Goal: Find contact information: Find specific fact

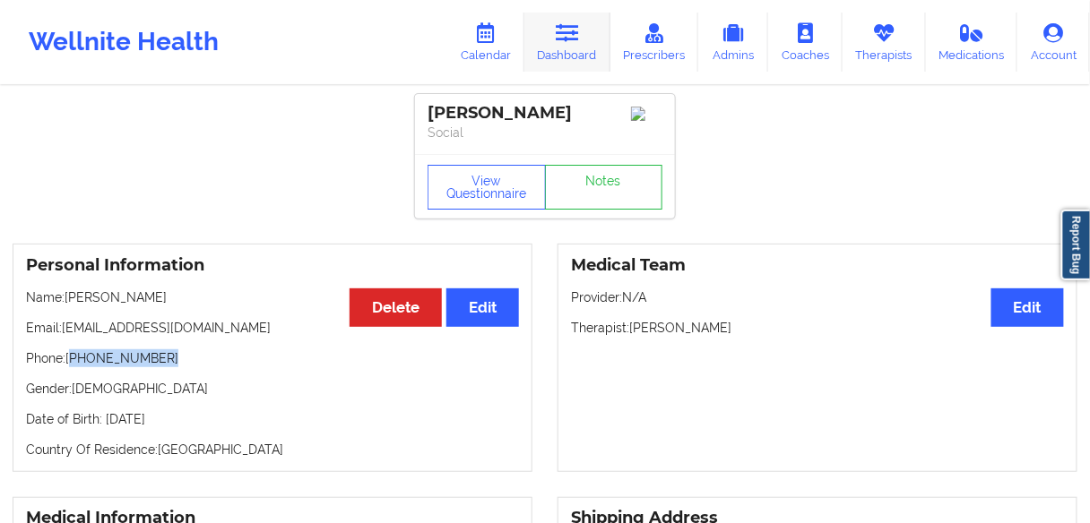
click at [576, 49] on link "Dashboard" at bounding box center [567, 42] width 86 height 59
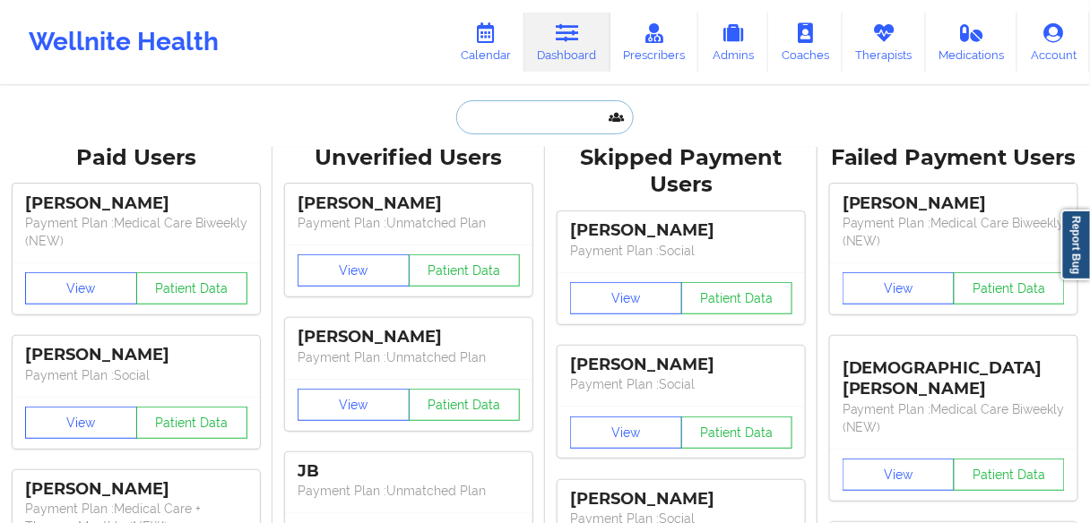
click at [474, 124] on input "text" at bounding box center [544, 117] width 177 height 34
paste input "[PERSON_NAME]"
type input "[PERSON_NAME]"
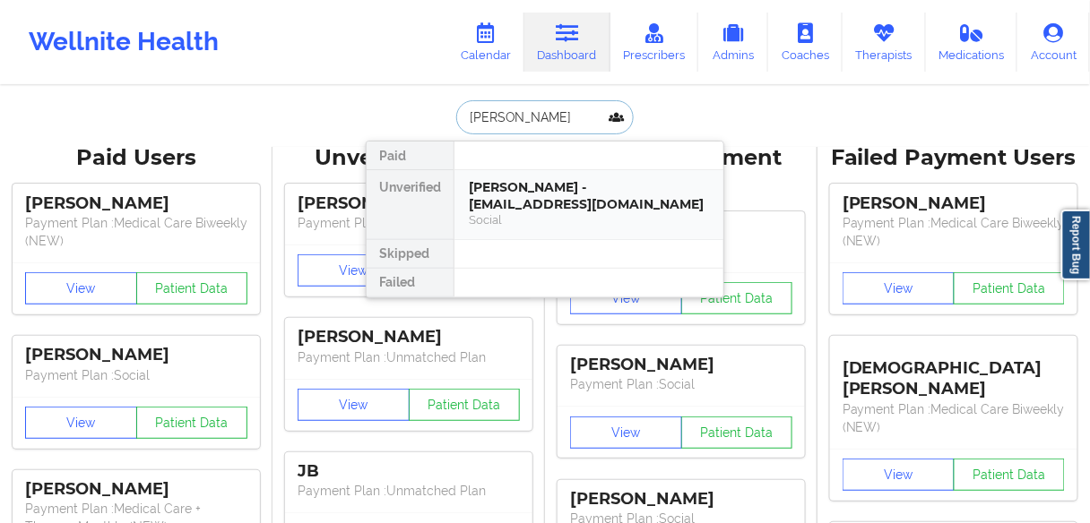
click at [507, 197] on div "[PERSON_NAME] - [EMAIL_ADDRESS][DOMAIN_NAME]" at bounding box center [589, 195] width 240 height 33
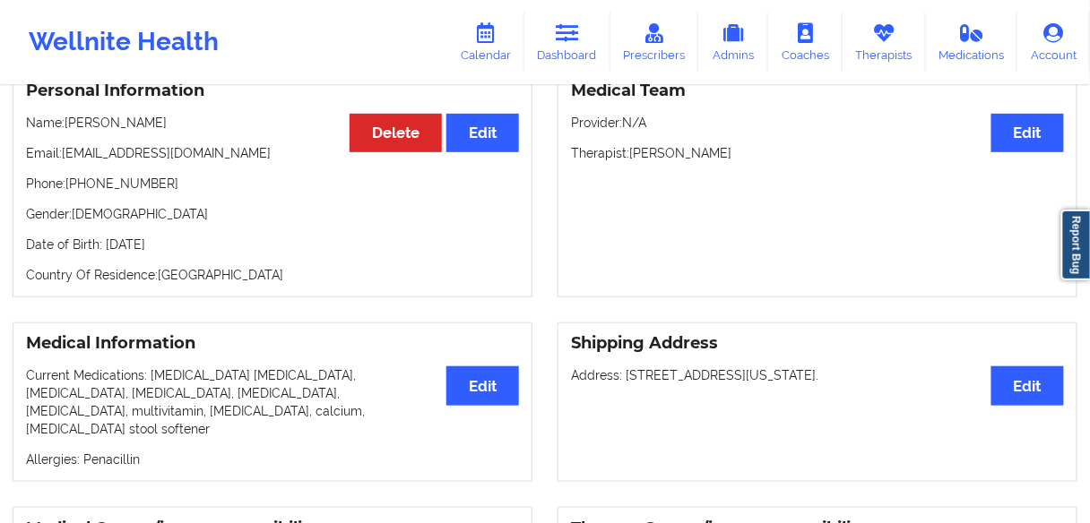
scroll to position [174, 0]
click at [98, 192] on p "Phone: [PHONE_NUMBER]" at bounding box center [272, 185] width 493 height 18
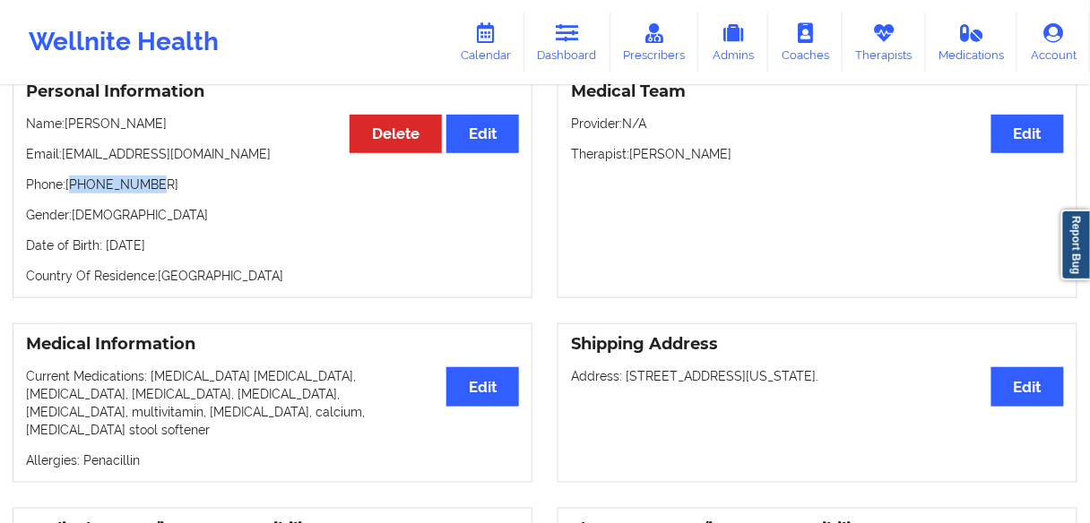
click at [98, 192] on p "Phone: [PHONE_NUMBER]" at bounding box center [272, 185] width 493 height 18
copy p "15856988000"
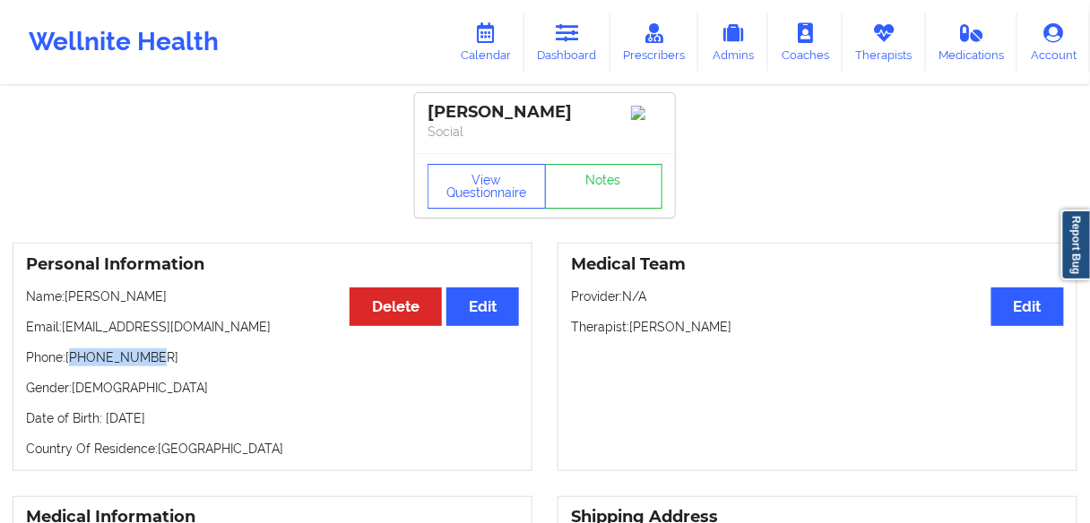
scroll to position [0, 0]
click at [148, 367] on p "Phone: [PHONE_NUMBER]" at bounding box center [272, 359] width 493 height 18
drag, startPoint x: 159, startPoint y: 364, endPoint x: 74, endPoint y: 365, distance: 84.2
click at [74, 365] on p "Phone: [PHONE_NUMBER]" at bounding box center [272, 359] width 493 height 18
copy p "15856988000"
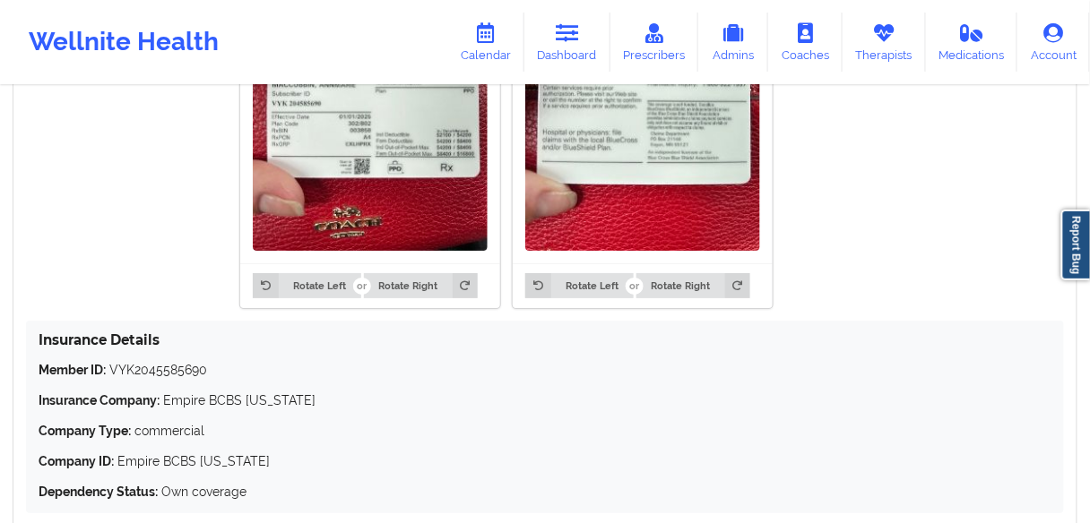
scroll to position [1521, 0]
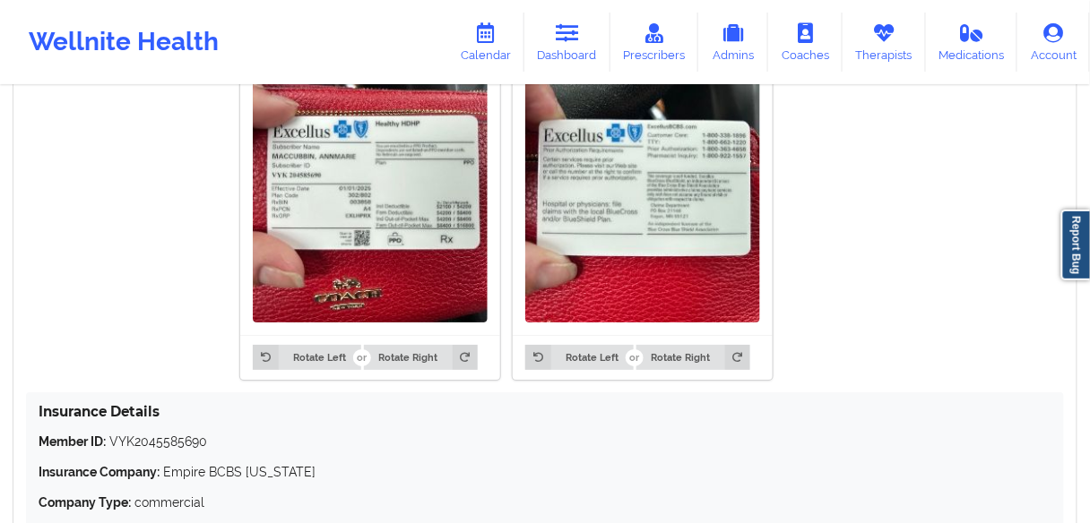
click at [406, 228] on img at bounding box center [370, 165] width 235 height 313
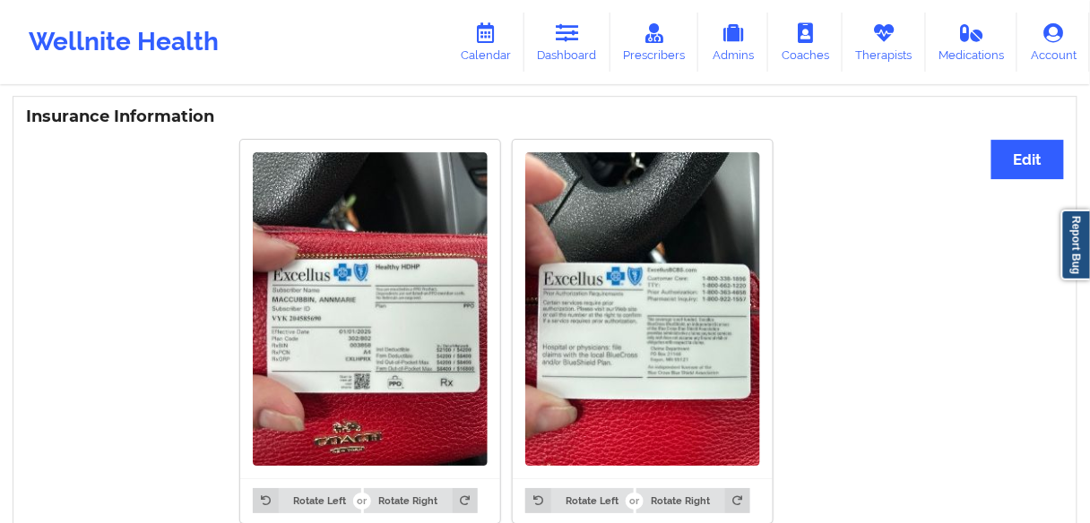
click at [253, 347] on img at bounding box center [370, 308] width 235 height 313
click at [1025, 142] on button "Edit" at bounding box center [1027, 159] width 73 height 39
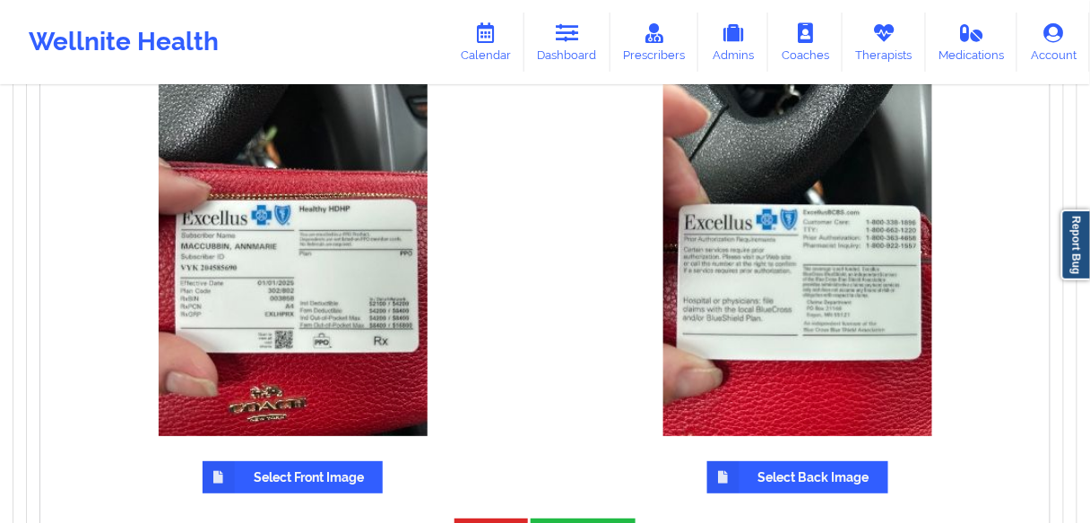
scroll to position [1453, 0]
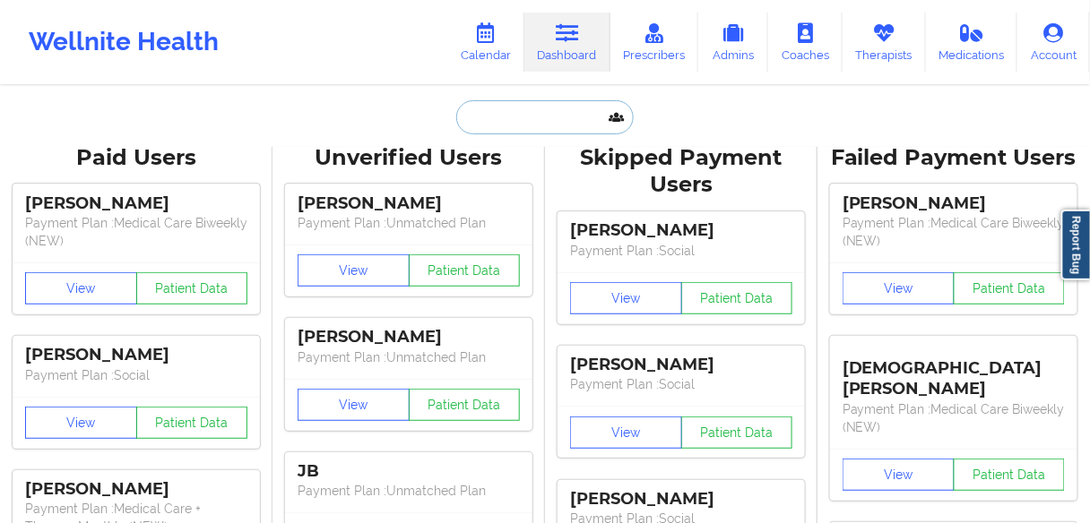
click at [489, 110] on input "text" at bounding box center [544, 117] width 177 height 34
paste input "[PERSON_NAME]"
type input "[PERSON_NAME]"
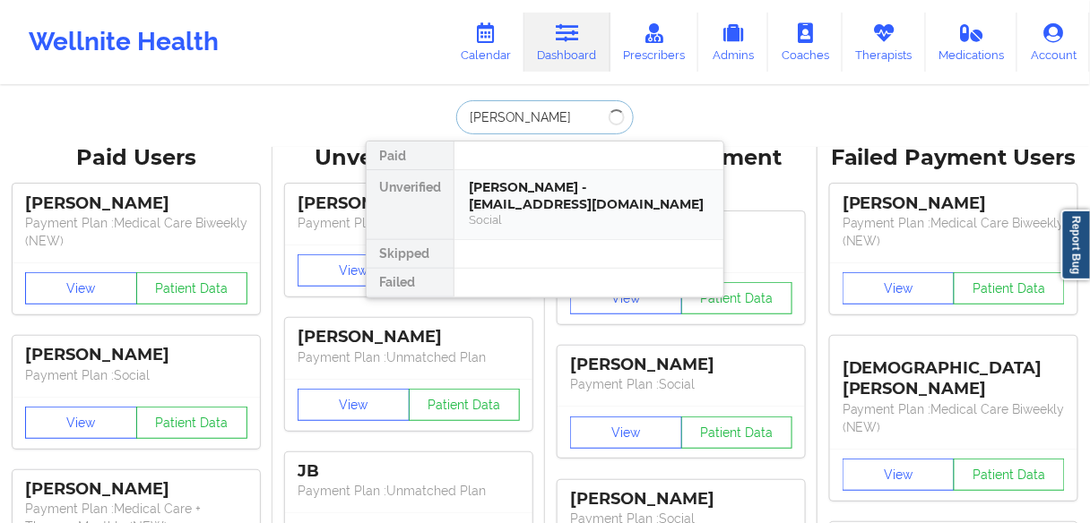
click at [514, 198] on div "[PERSON_NAME] - [EMAIL_ADDRESS][DOMAIN_NAME]" at bounding box center [589, 195] width 240 height 33
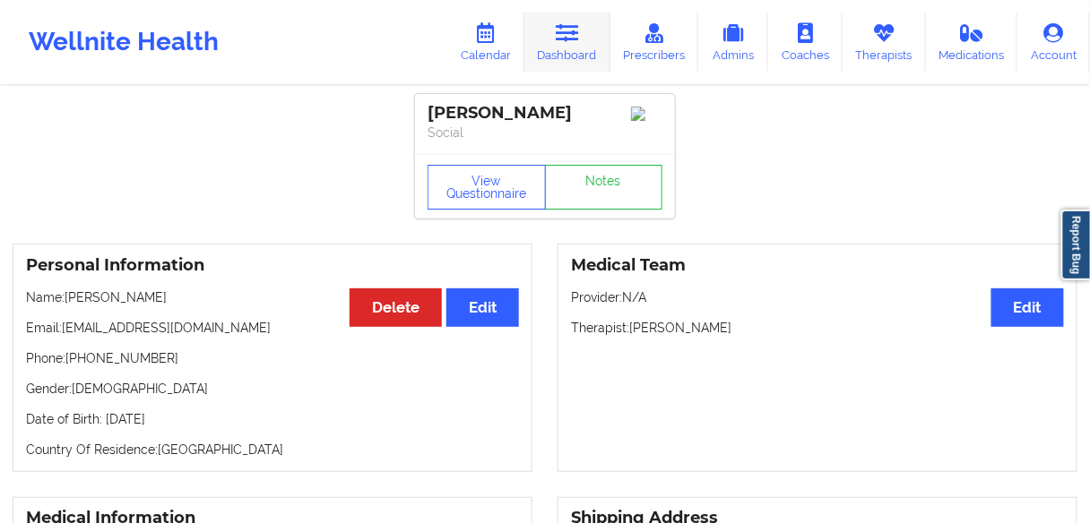
click at [574, 60] on link "Dashboard" at bounding box center [567, 42] width 86 height 59
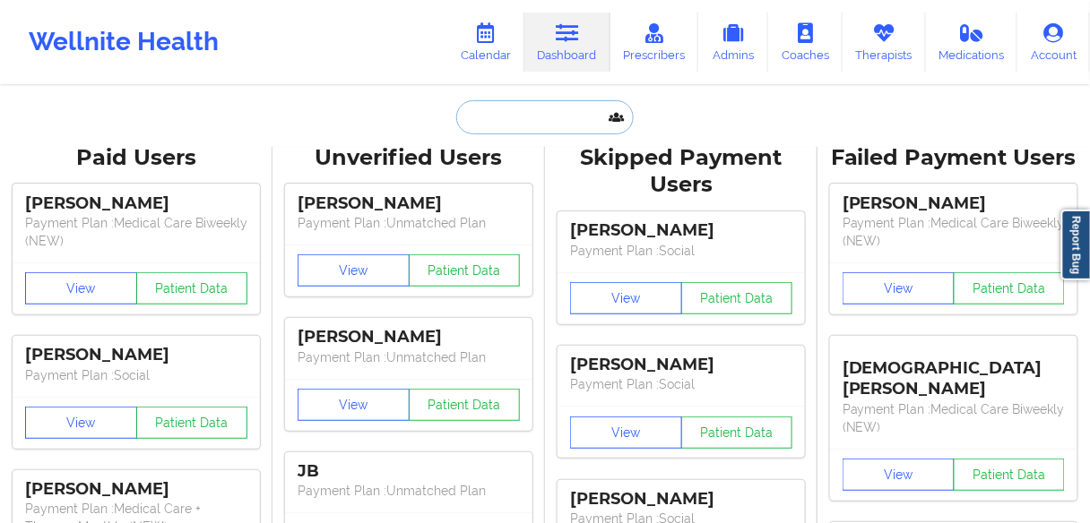
click at [517, 108] on input "text" at bounding box center [544, 117] width 177 height 34
paste input "[PERSON_NAME]"
type input "[PERSON_NAME]"
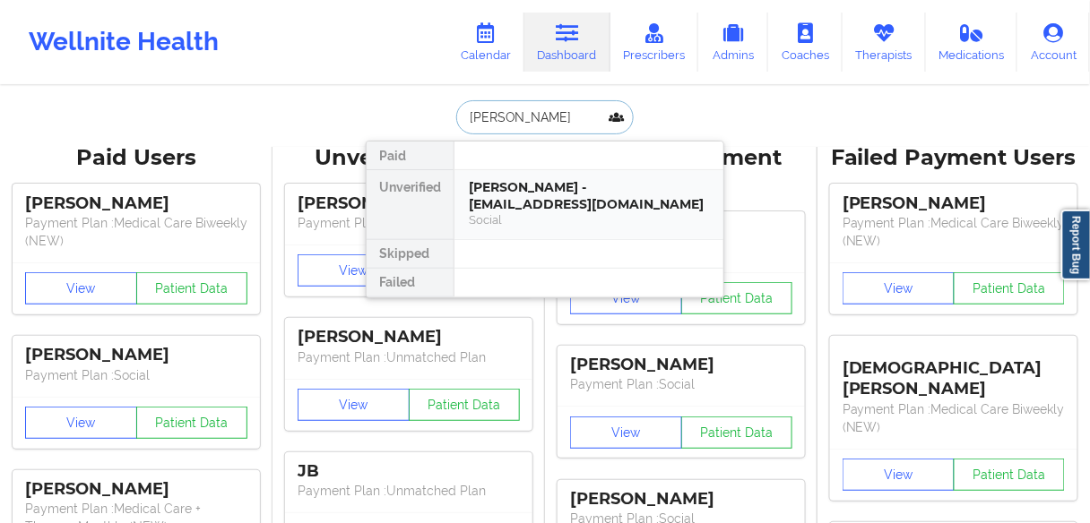
click at [514, 187] on div "[PERSON_NAME] - [EMAIL_ADDRESS][DOMAIN_NAME]" at bounding box center [589, 195] width 240 height 33
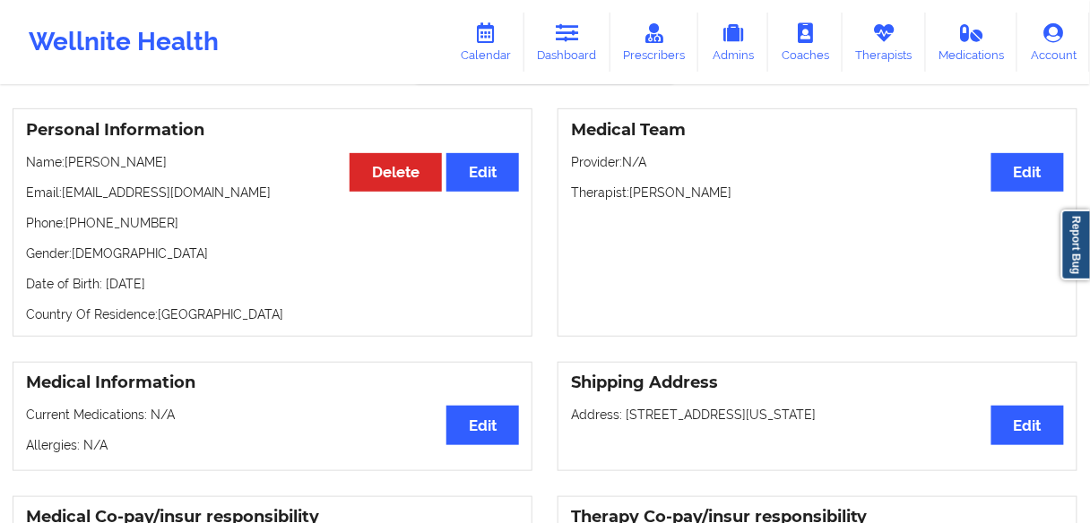
scroll to position [143, 0]
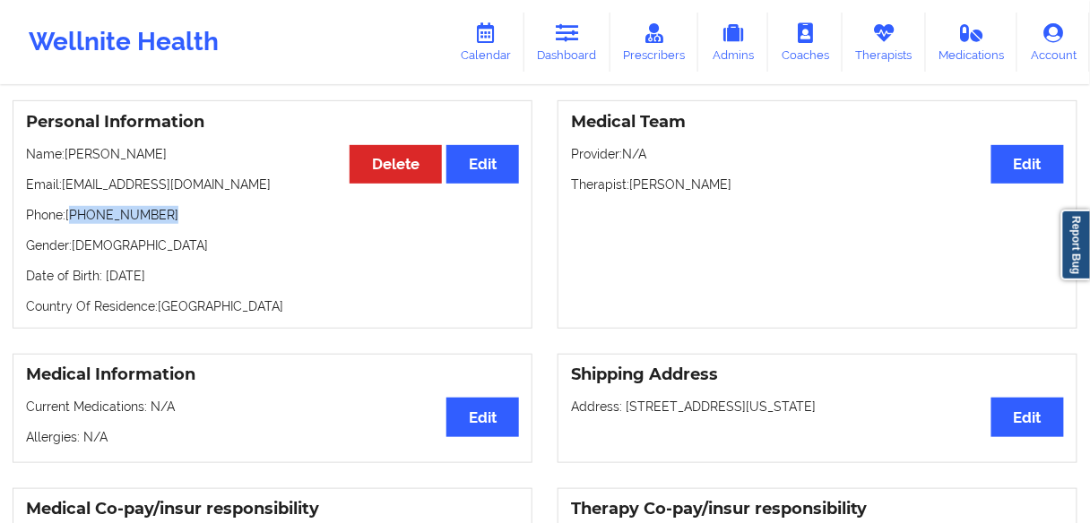
drag, startPoint x: 120, startPoint y: 223, endPoint x: 74, endPoint y: 220, distance: 45.8
click at [74, 220] on p "Phone: [PHONE_NUMBER]" at bounding box center [272, 215] width 493 height 18
copy p "[PHONE_NUMBER]"
